Goal: Register for event/course

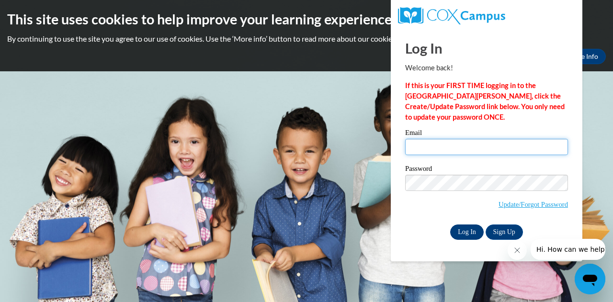
type input "casey.weyhrich@muskegonorway.org"
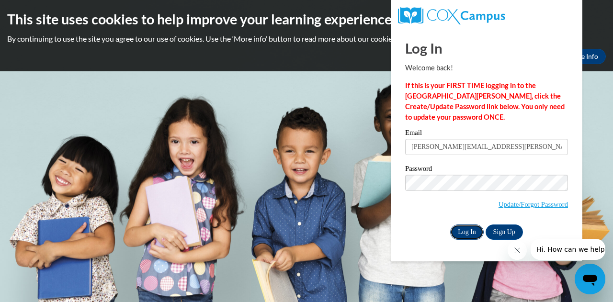
click at [468, 233] on input "Log In" at bounding box center [468, 232] width 34 height 15
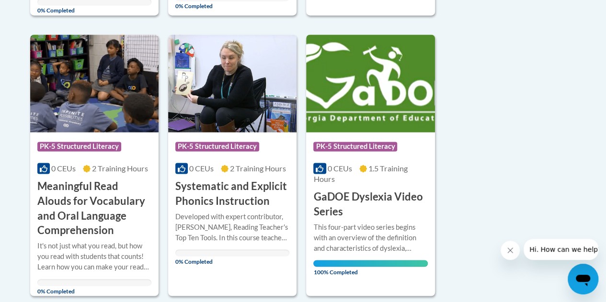
scroll to position [725, 0]
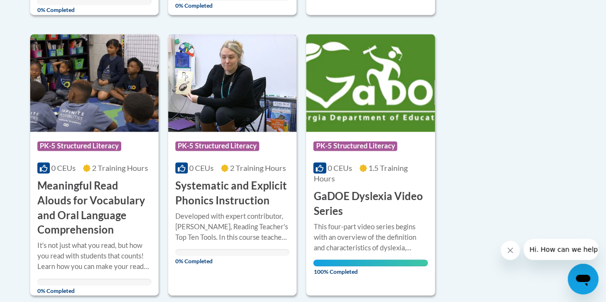
click at [213, 77] on img at bounding box center [232, 83] width 128 height 98
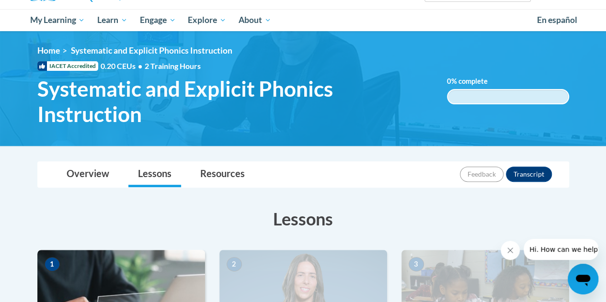
scroll to position [195, 0]
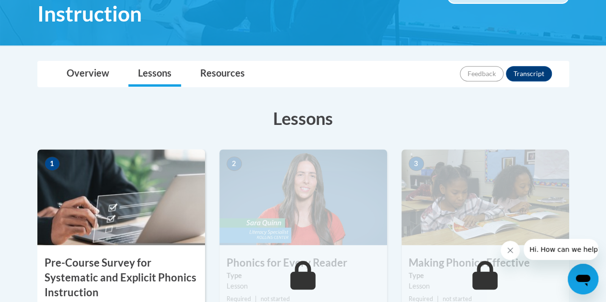
click at [121, 207] on img at bounding box center [121, 198] width 168 height 96
click at [107, 267] on h3 "Pre-Course Survey for Systematic and Explicit Phonics Instruction" at bounding box center [121, 278] width 168 height 44
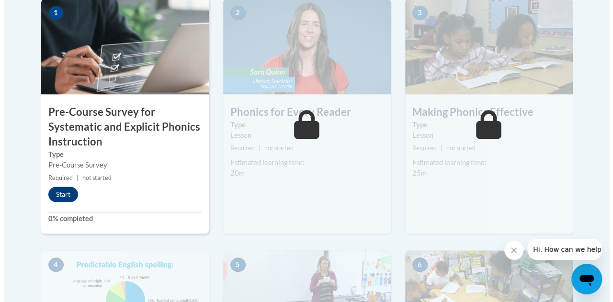
scroll to position [347, 0]
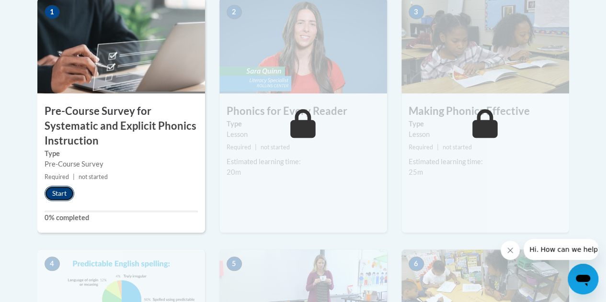
click at [56, 191] on button "Start" at bounding box center [60, 193] width 30 height 15
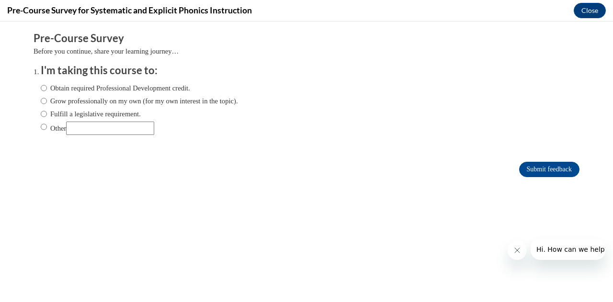
scroll to position [0, 0]
click at [100, 88] on label "Obtain required Professional Development credit." at bounding box center [116, 88] width 150 height 11
click at [47, 88] on input "Obtain required Professional Development credit." at bounding box center [44, 88] width 6 height 11
radio input "true"
click at [538, 173] on input "Submit feedback" at bounding box center [550, 169] width 60 height 15
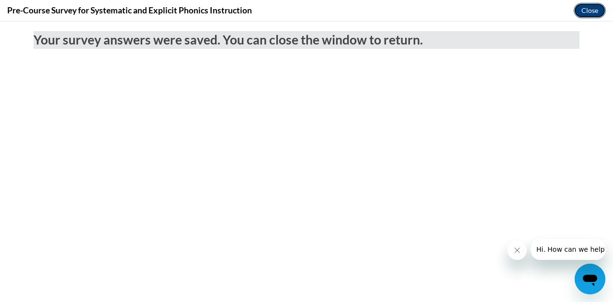
click at [591, 10] on button "Close" at bounding box center [590, 10] width 32 height 15
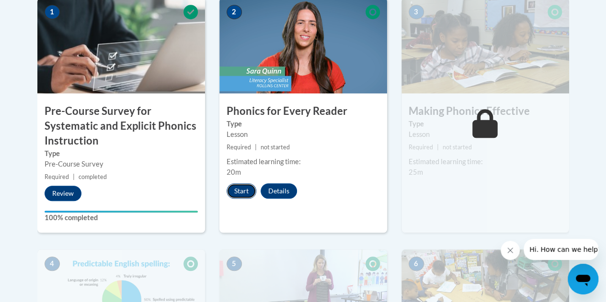
click at [235, 189] on button "Start" at bounding box center [242, 191] width 30 height 15
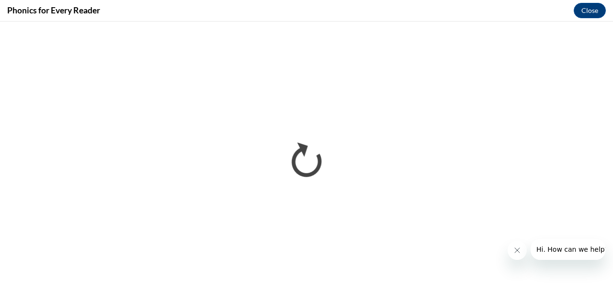
click at [511, 256] on button "Close message from company" at bounding box center [517, 250] width 19 height 19
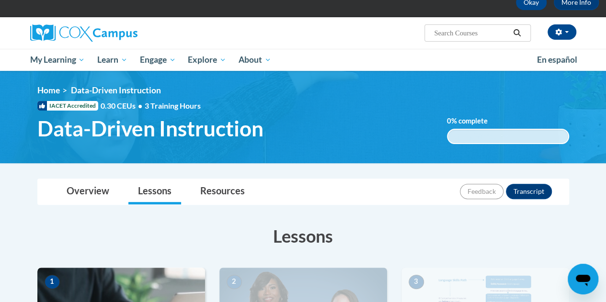
scroll to position [47, 0]
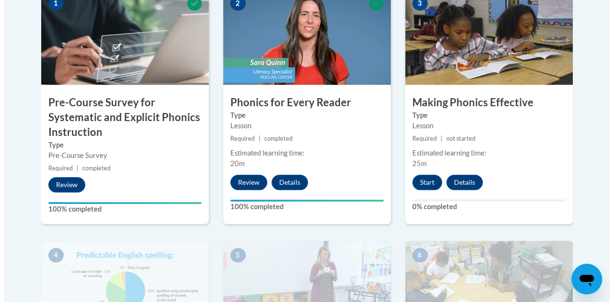
scroll to position [358, 0]
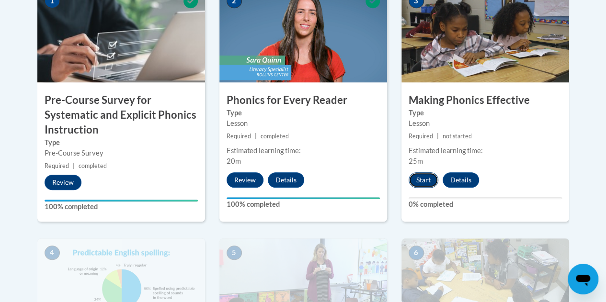
click at [424, 180] on button "Start" at bounding box center [424, 180] width 30 height 15
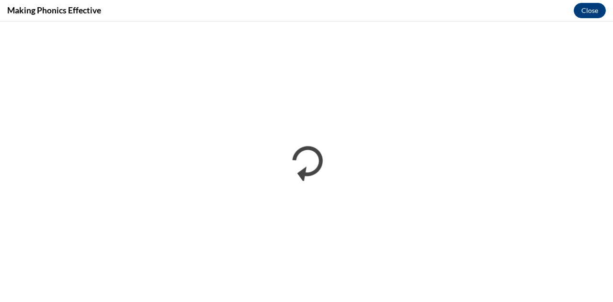
scroll to position [0, 0]
click at [581, 8] on button "Close" at bounding box center [590, 10] width 32 height 15
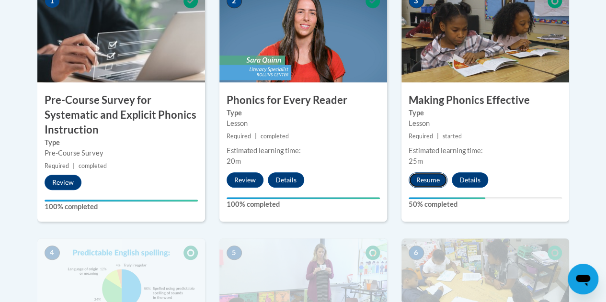
click at [434, 182] on button "Resume" at bounding box center [428, 180] width 39 height 15
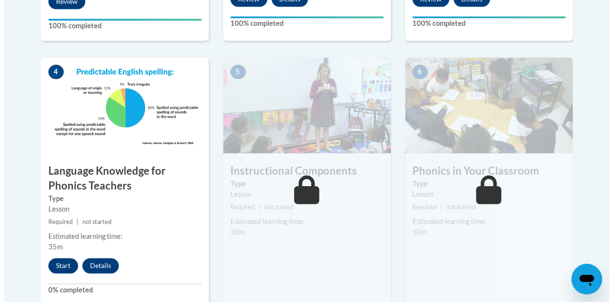
scroll to position [540, 0]
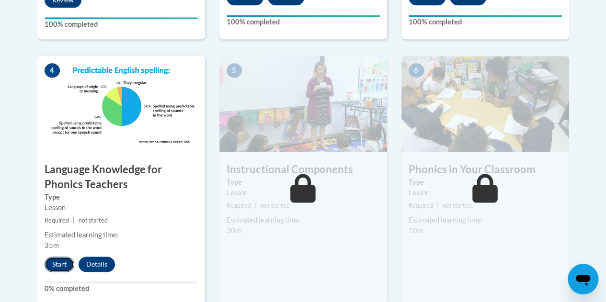
click at [64, 260] on button "Start" at bounding box center [60, 264] width 30 height 15
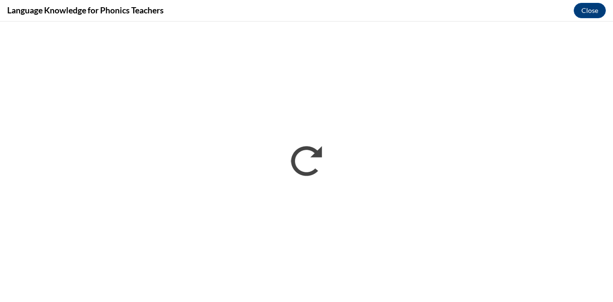
scroll to position [0, 0]
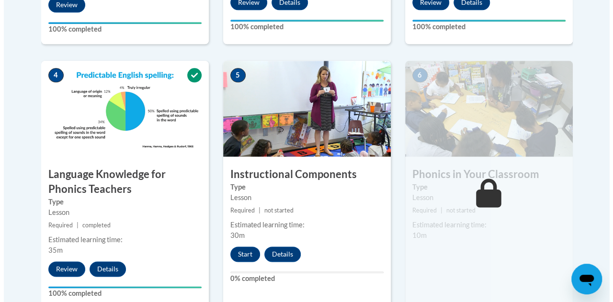
scroll to position [540, 0]
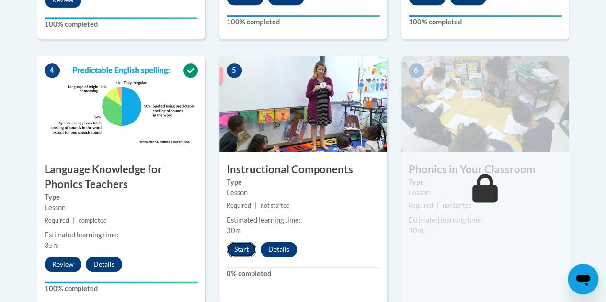
click at [243, 250] on button "Start" at bounding box center [242, 249] width 30 height 15
